Goal: Find specific page/section: Find specific page/section

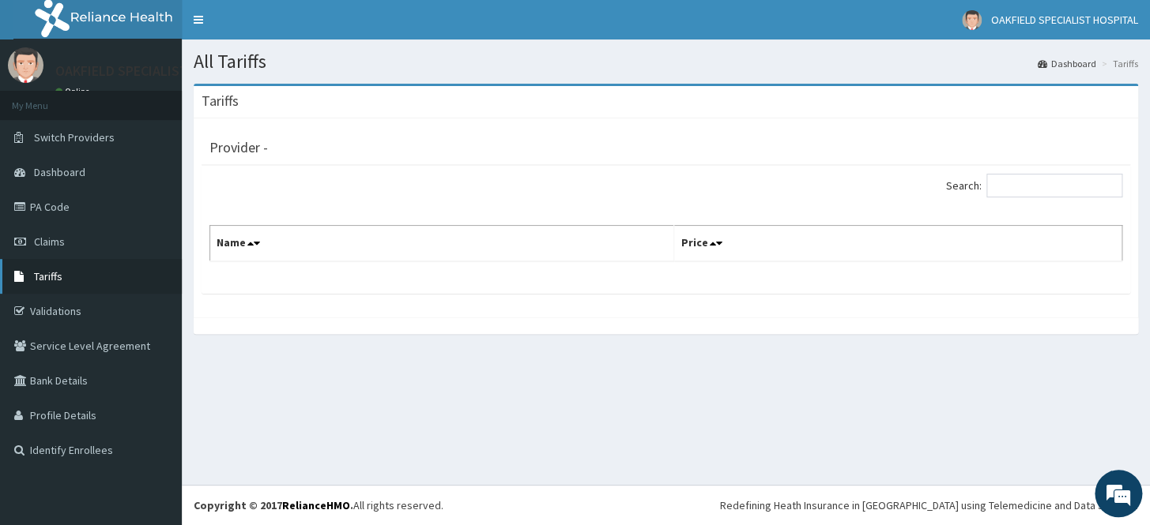
click at [49, 277] on span "Tariffs" at bounding box center [48, 276] width 28 height 14
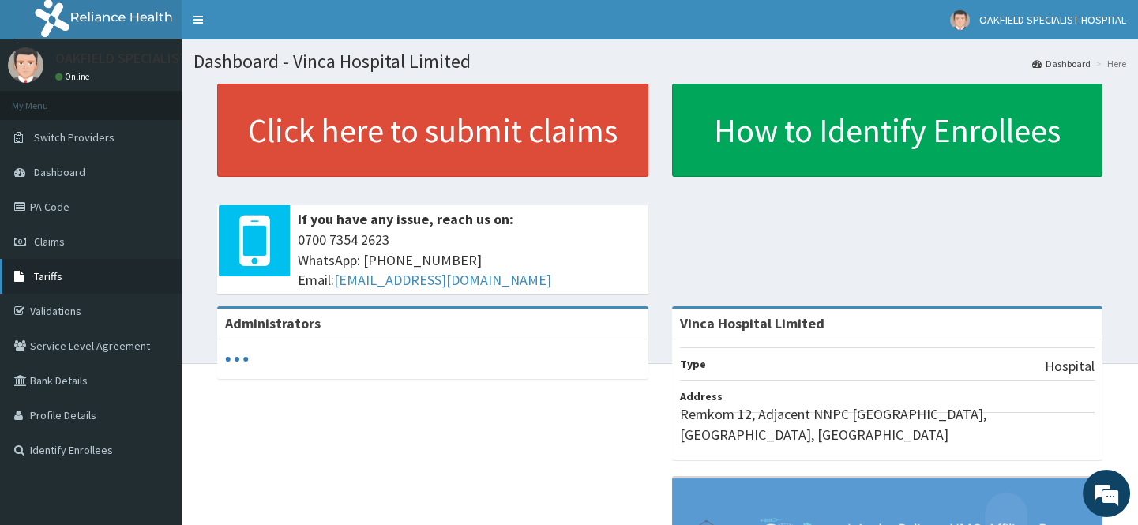
click at [58, 272] on span "Tariffs" at bounding box center [48, 276] width 28 height 14
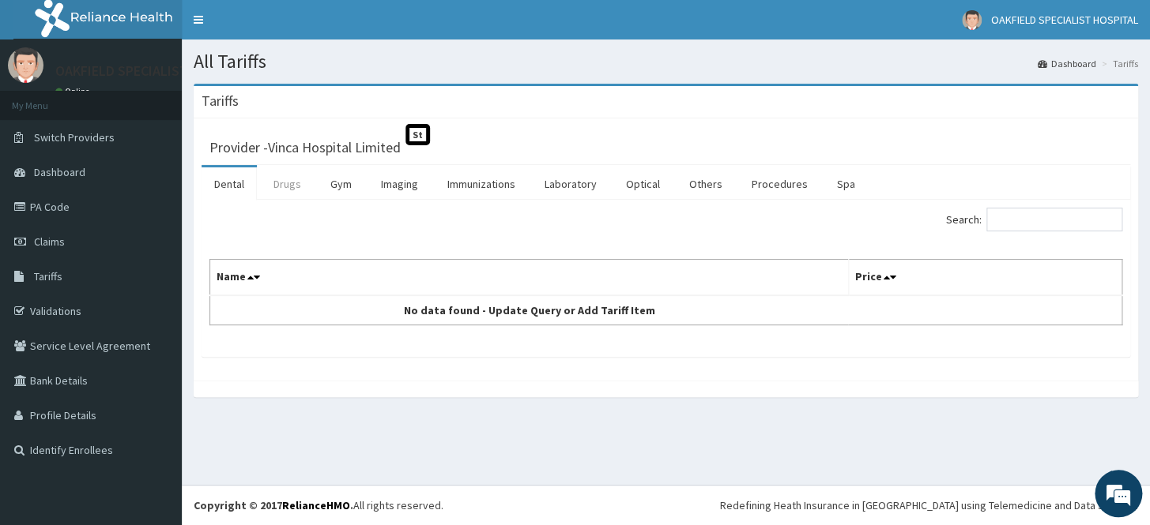
click at [274, 189] on link "Drugs" at bounding box center [287, 183] width 53 height 33
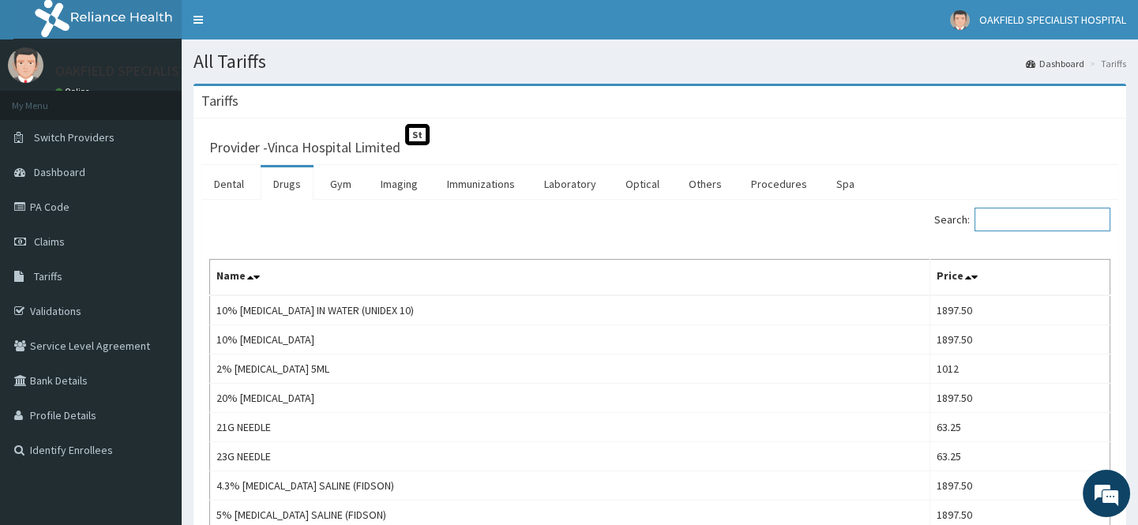
click at [1024, 220] on input "Search:" at bounding box center [1043, 220] width 136 height 24
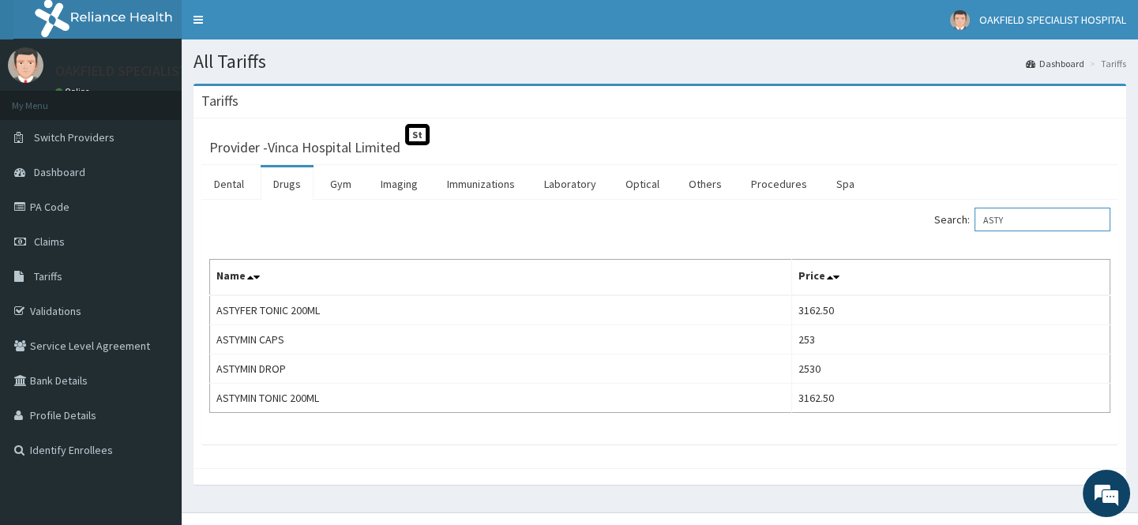
type input "ASTY"
